Goal: Task Accomplishment & Management: Complete application form

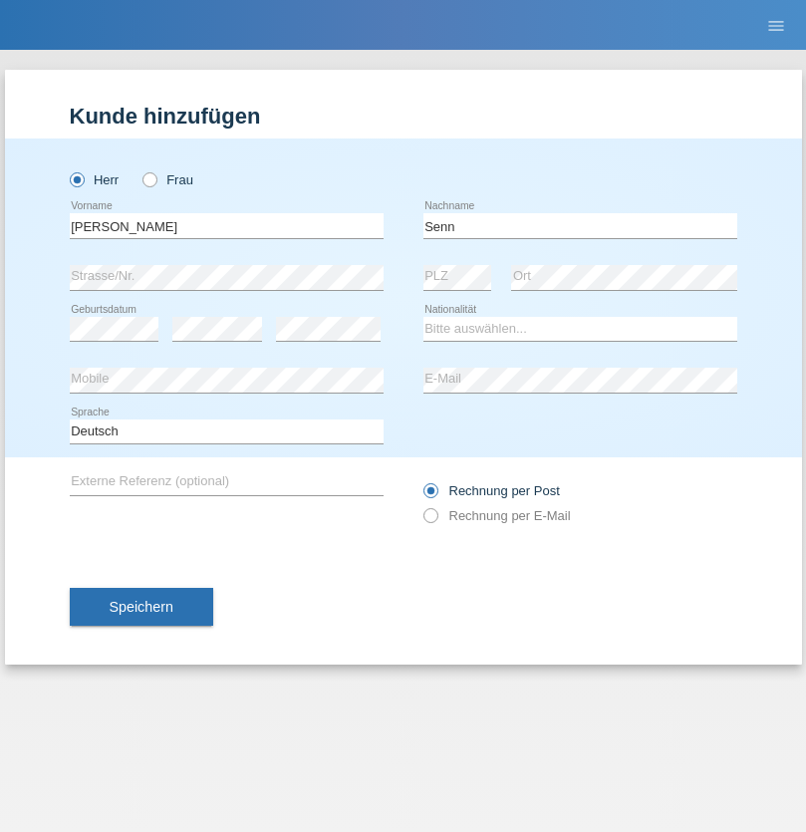
type input "Senn"
select select "CH"
select select "en"
radio input "true"
click at [226, 225] on input "text" at bounding box center [227, 225] width 314 height 25
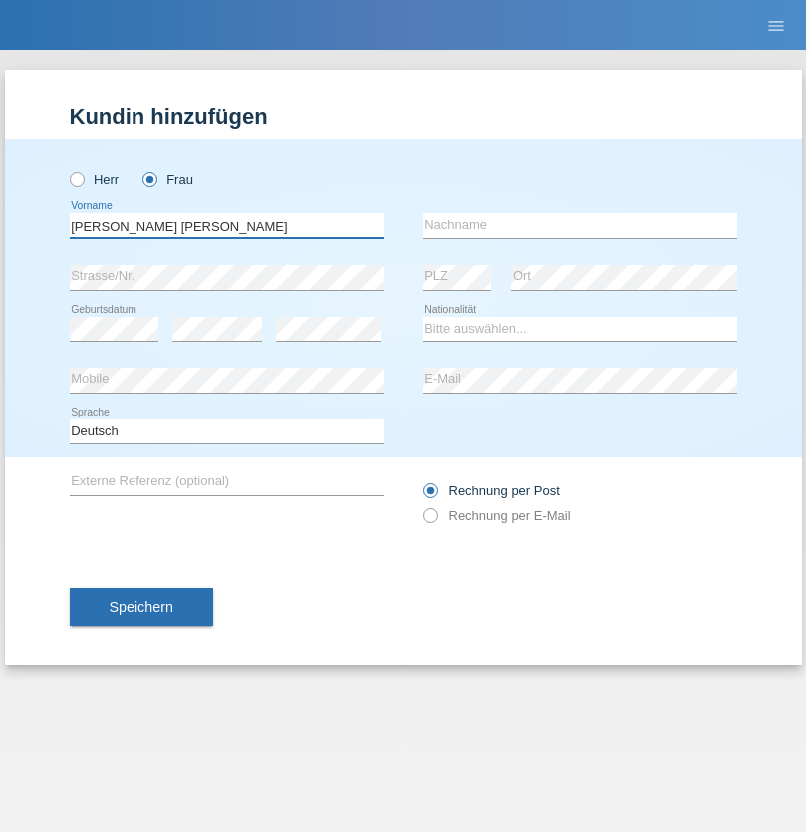
type input "Marie joelle"
click at [580, 225] on input "text" at bounding box center [580, 225] width 314 height 25
type input "Eggs Ben Nasr"
select select "CH"
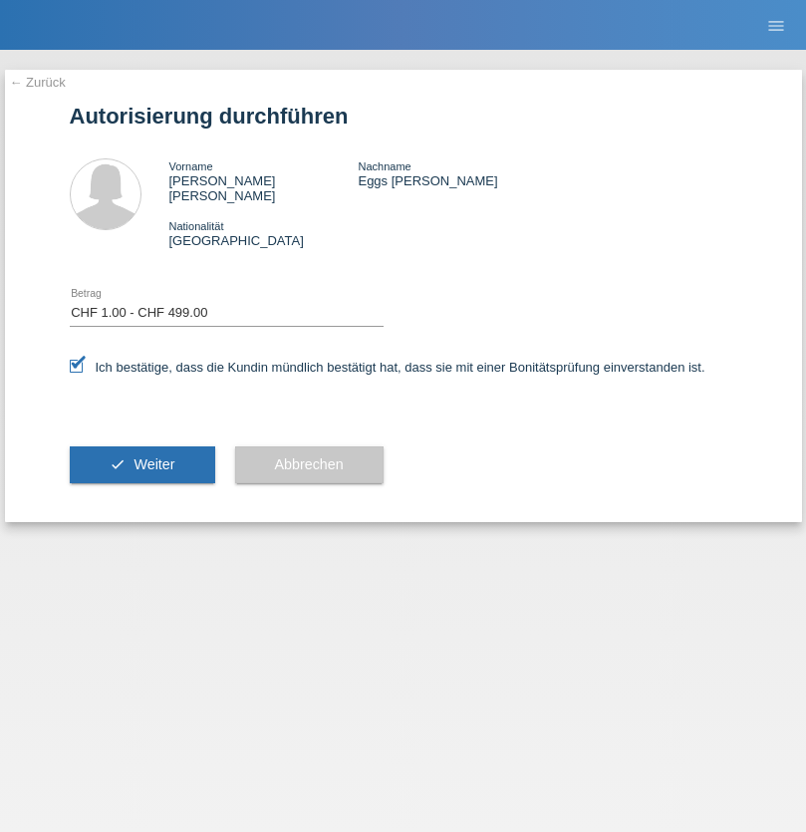
select select "1"
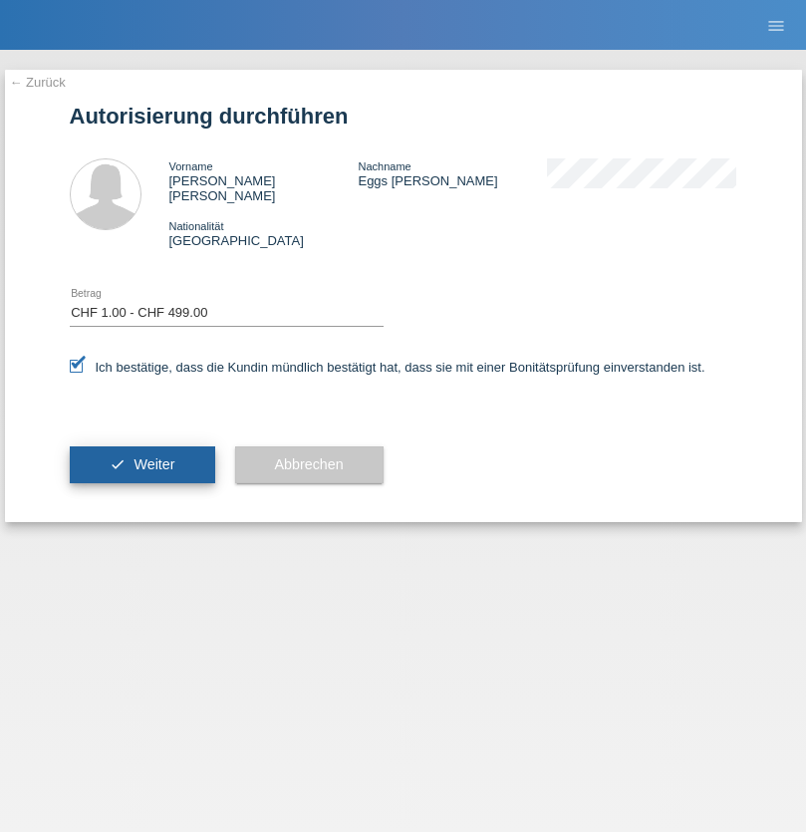
click at [141, 456] on span "Weiter" at bounding box center [153, 464] width 41 height 16
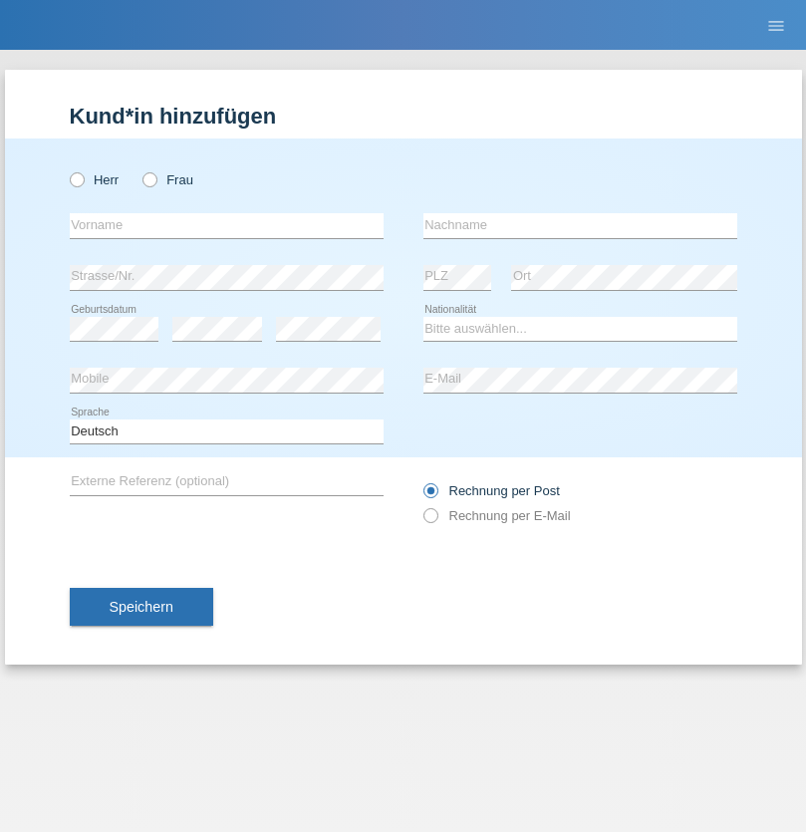
radio input "true"
click at [226, 225] on input "text" at bounding box center [227, 225] width 314 height 25
type input "Marie-Joëlle"
click at [580, 225] on input "text" at bounding box center [580, 225] width 314 height 25
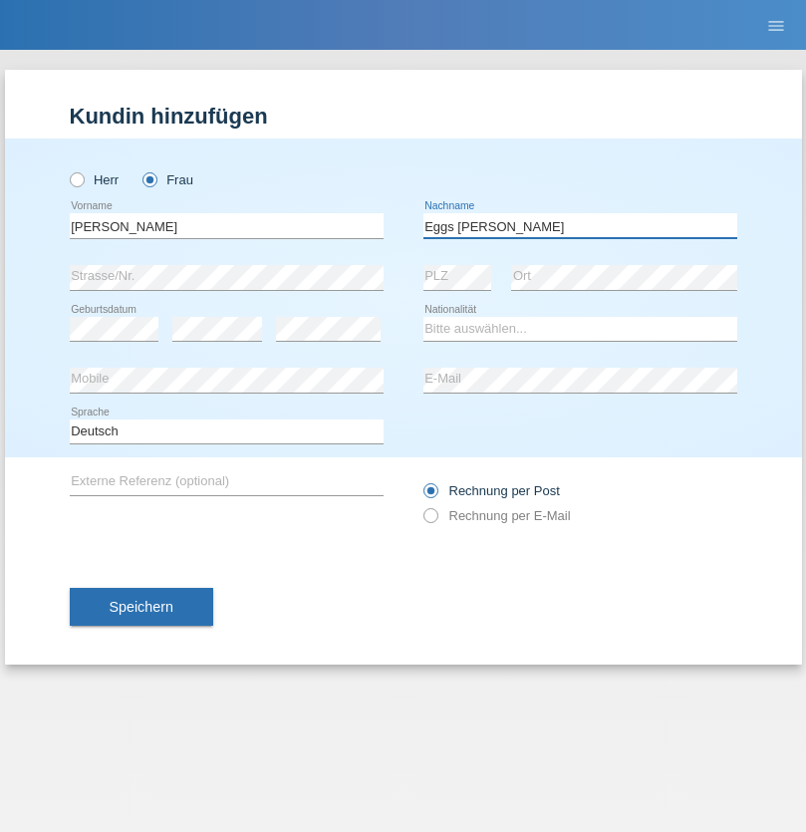
type input "Eggs ben nasr"
select select "CH"
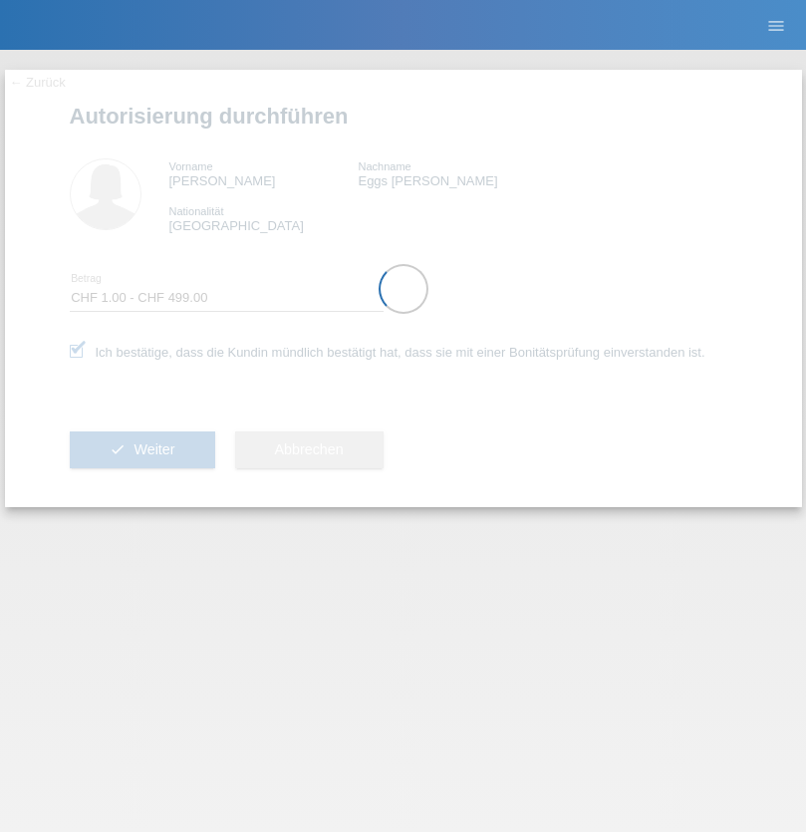
select select "1"
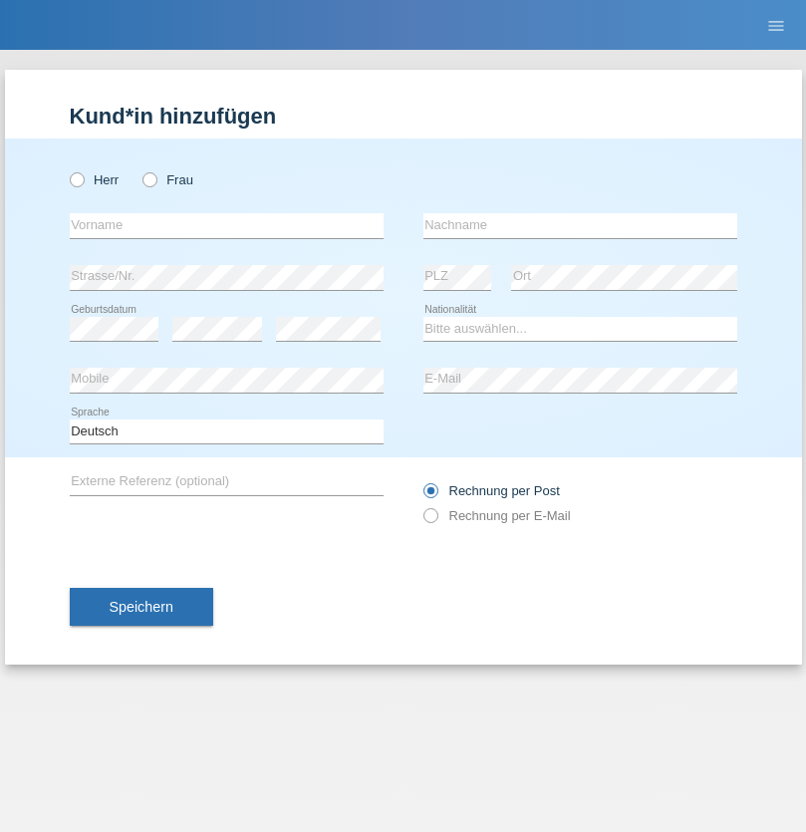
radio input "true"
click at [226, 225] on input "text" at bounding box center [227, 225] width 314 height 25
type input "[PERSON_NAME]"
click at [580, 225] on input "text" at bounding box center [580, 225] width 314 height 25
type input "Nemani"
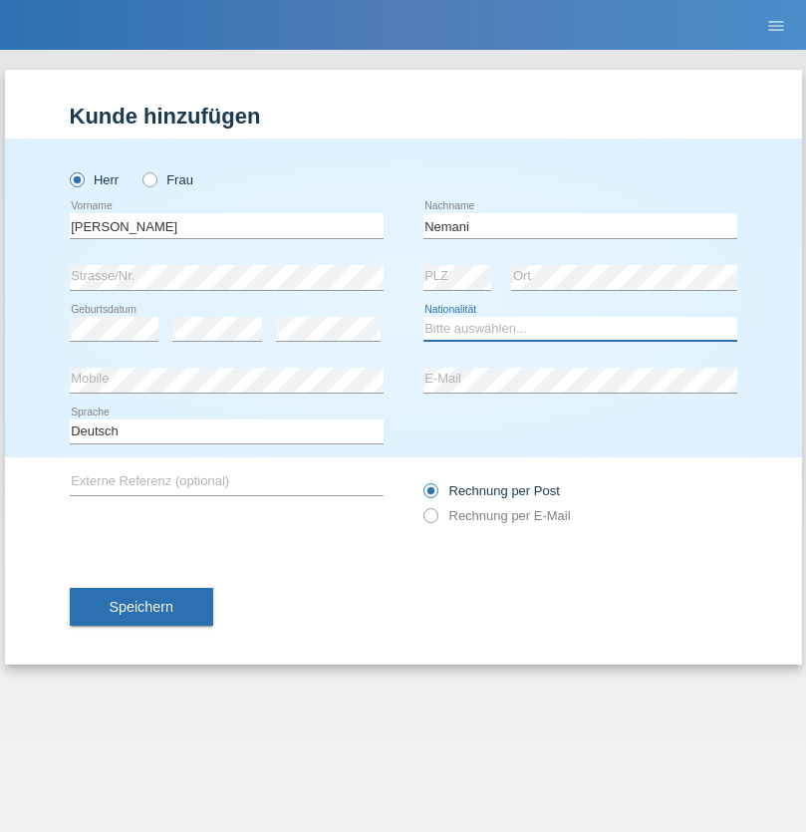
select select "AF"
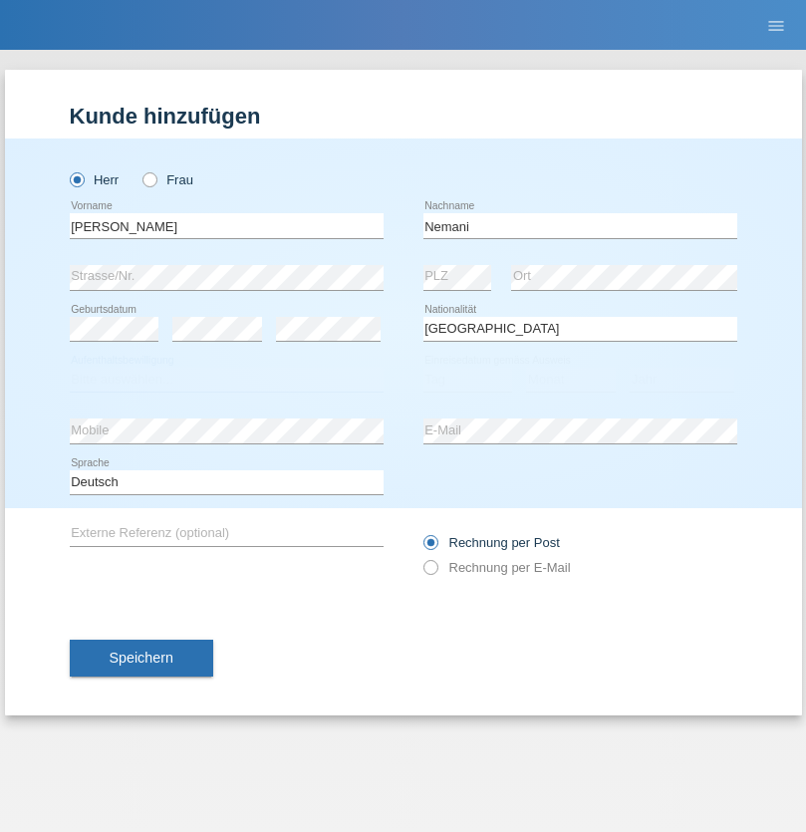
select select "C"
select select "02"
select select "01"
select select "2021"
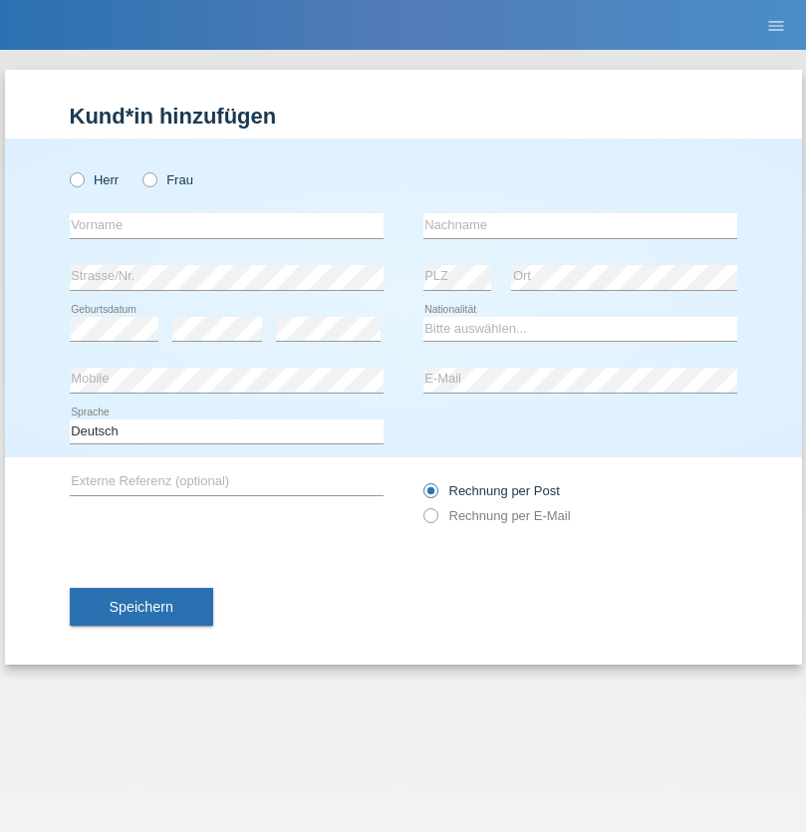
radio input "true"
click at [226, 225] on input "text" at bounding box center [227, 225] width 314 height 25
type input "Besart"
click at [580, 225] on input "text" at bounding box center [580, 225] width 314 height 25
type input "Emiri"
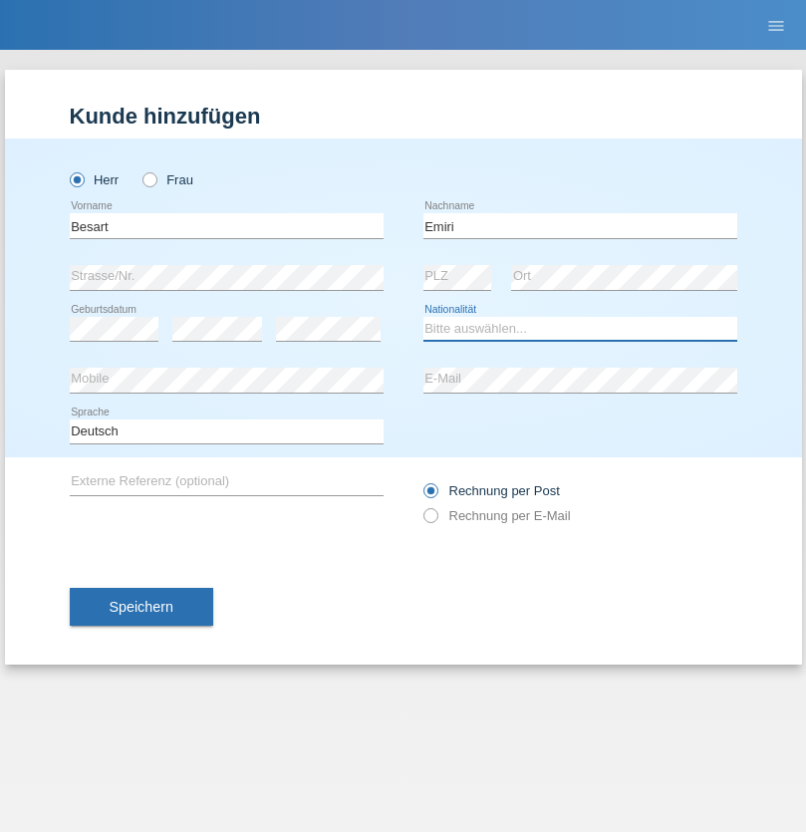
select select "XK"
select select "C"
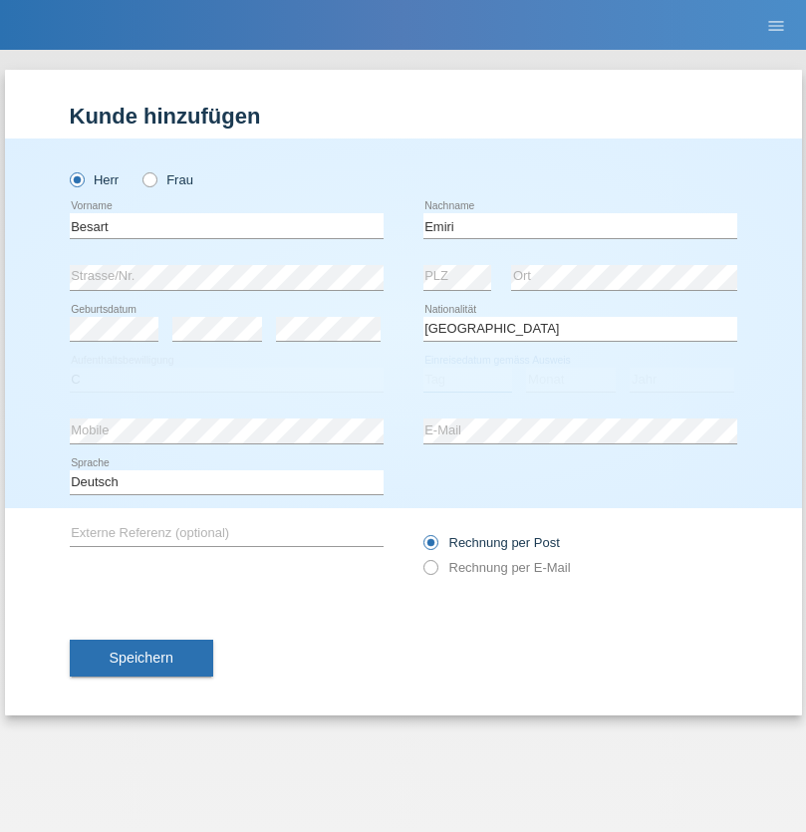
select select "04"
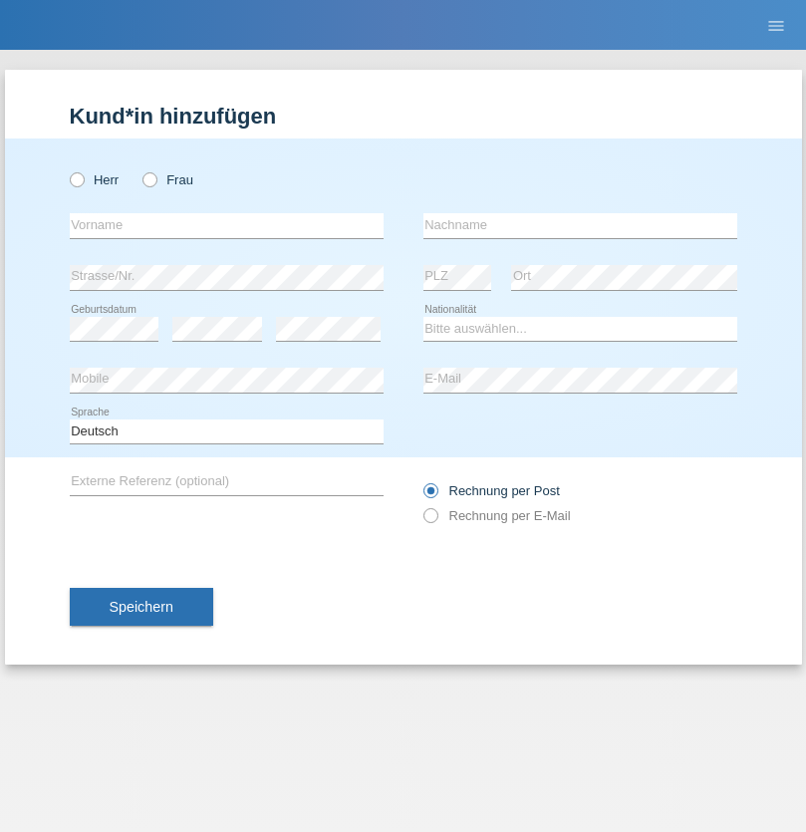
radio input "true"
click at [226, 225] on input "text" at bounding box center [227, 225] width 314 height 25
type input "[PERSON_NAME]"
click at [580, 225] on input "text" at bounding box center [580, 225] width 314 height 25
type input "Jacquet"
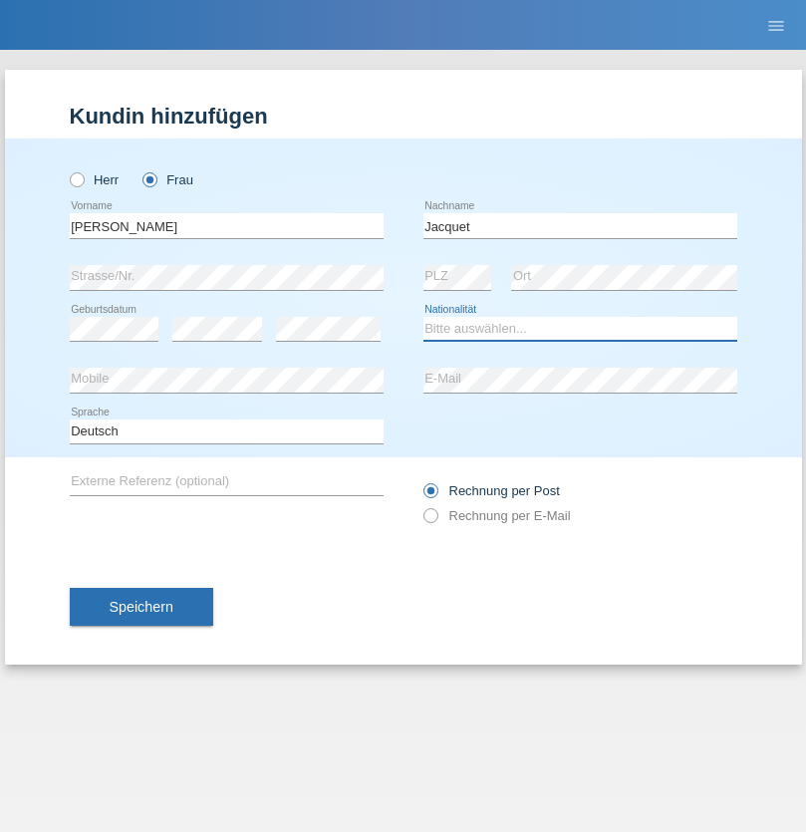
select select "CH"
radio input "true"
select select "DE"
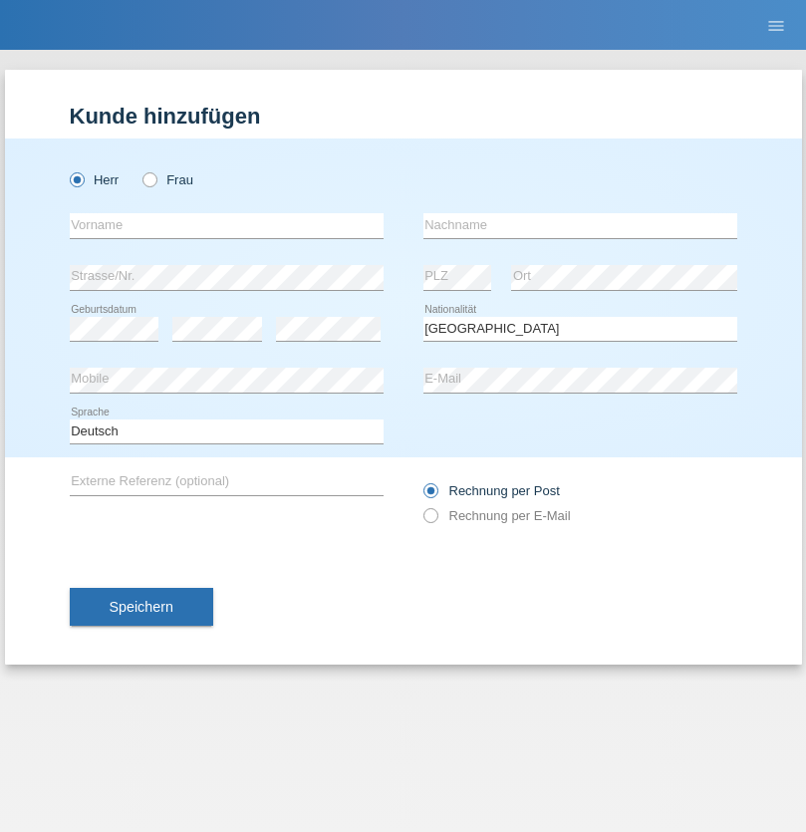
select select "C"
select select "07"
select select "11"
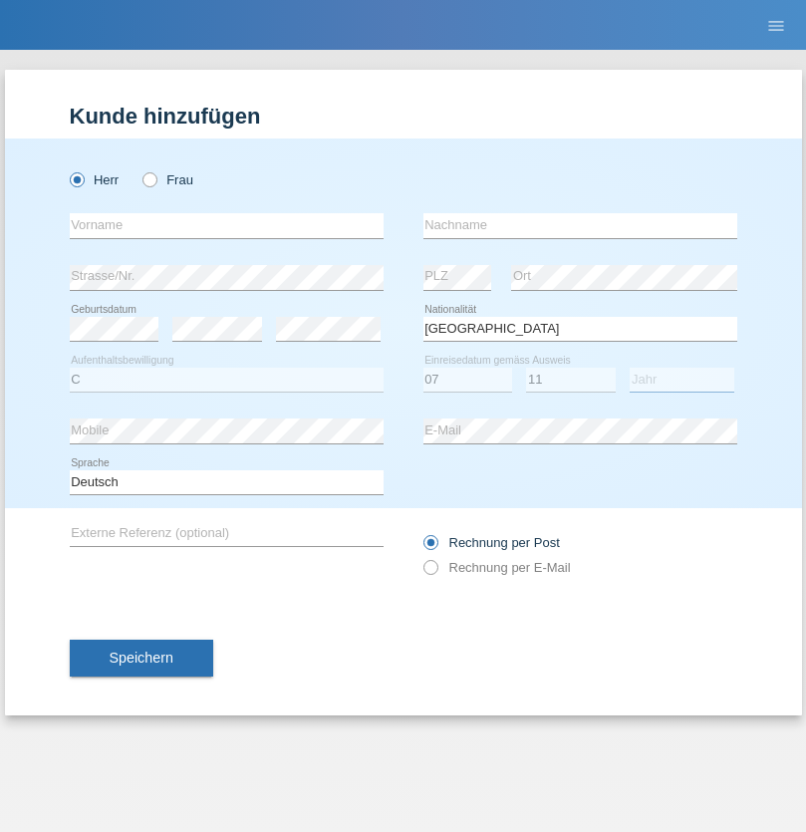
select select "1972"
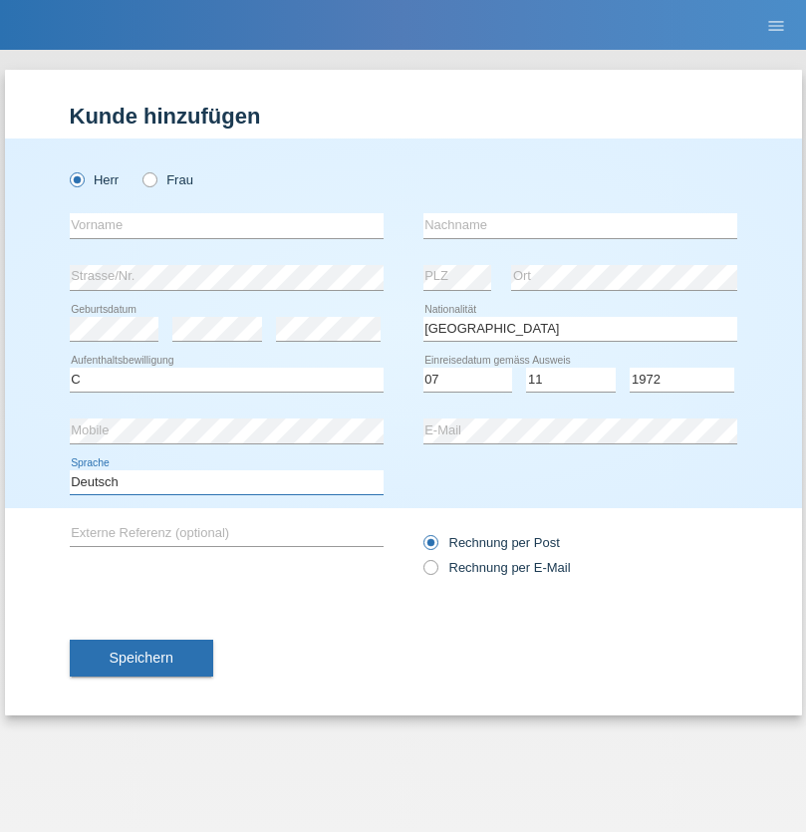
select select "en"
